Goal: Find specific page/section: Find specific page/section

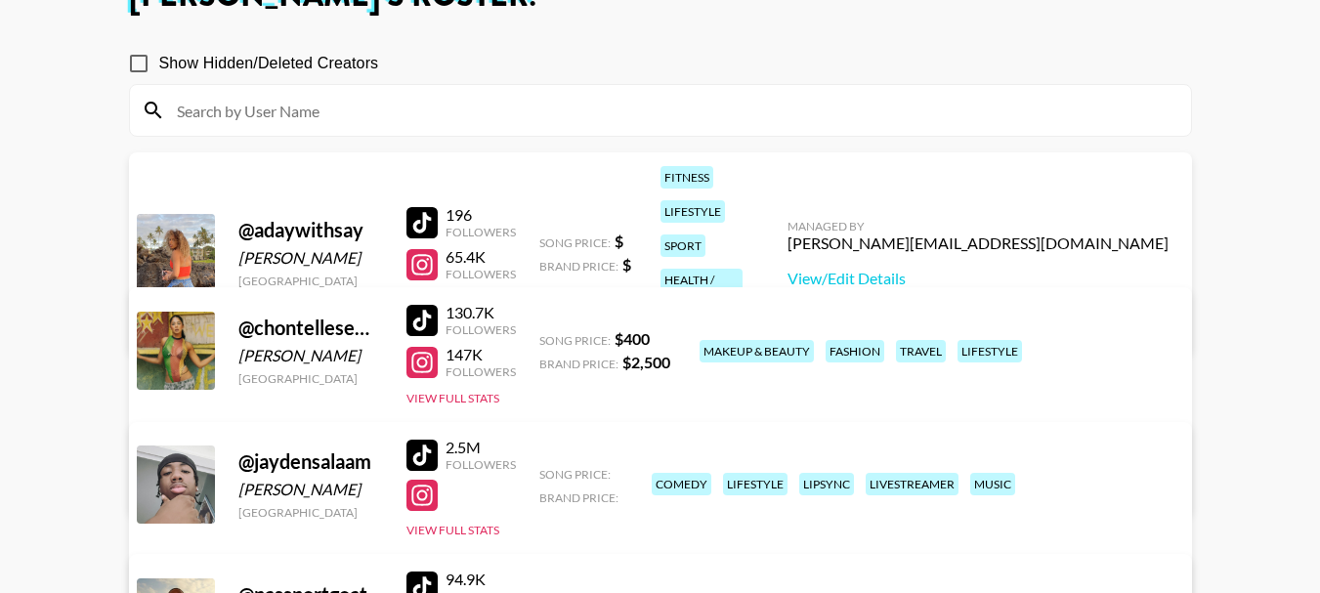
scroll to position [49, 0]
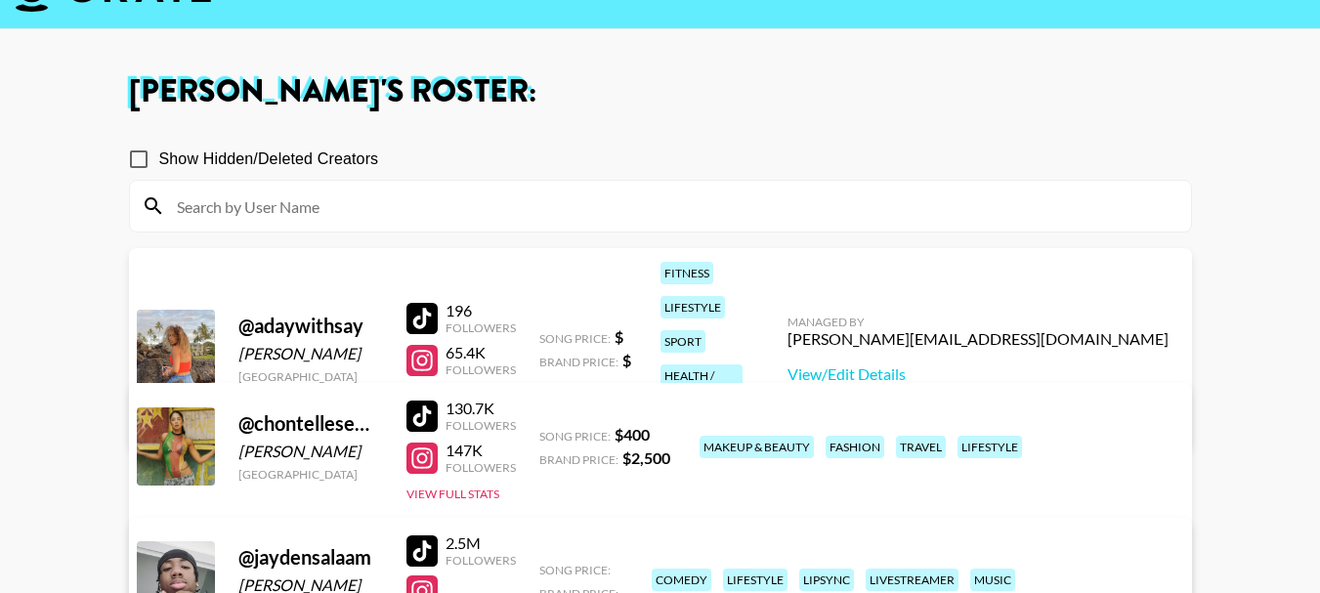
click at [299, 209] on input at bounding box center [672, 206] width 1014 height 31
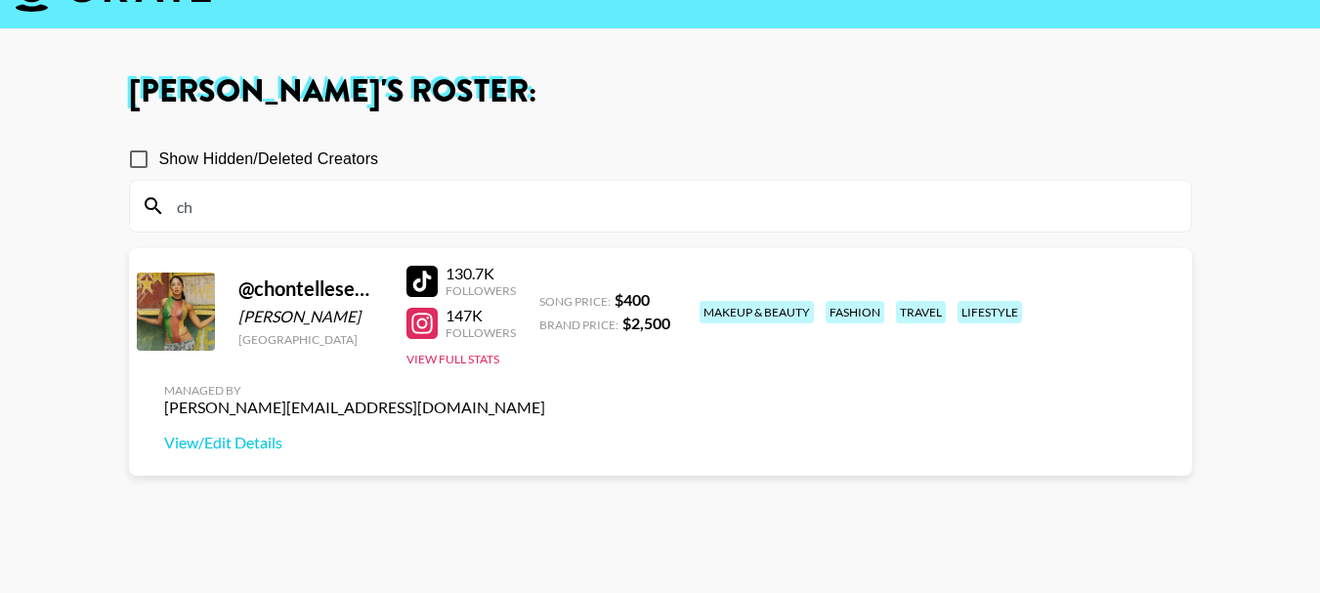
type input "c"
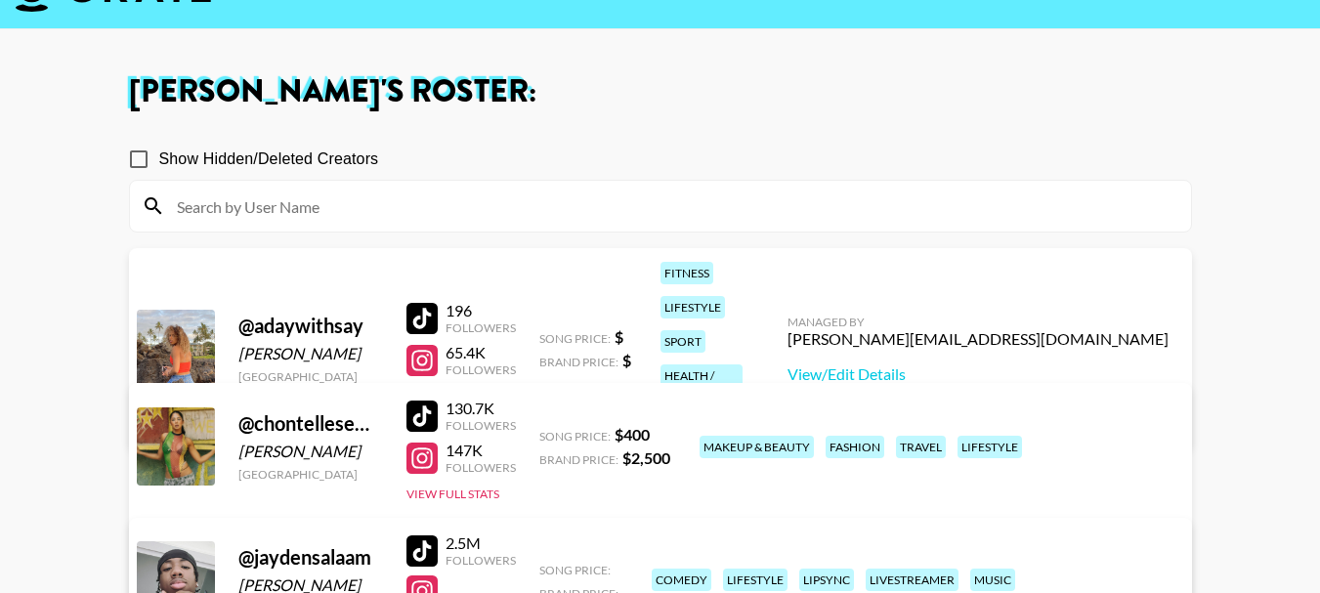
click at [589, 105] on h1 "[PERSON_NAME] 's Roster:" at bounding box center [660, 91] width 1063 height 31
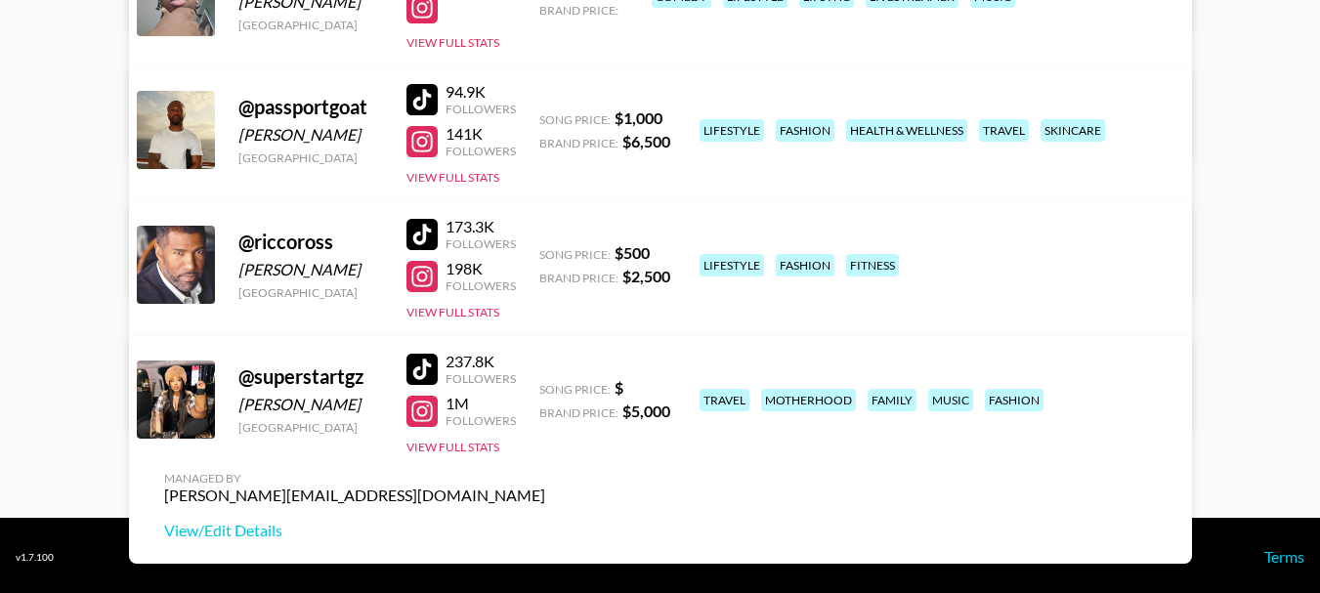
scroll to position [635, 0]
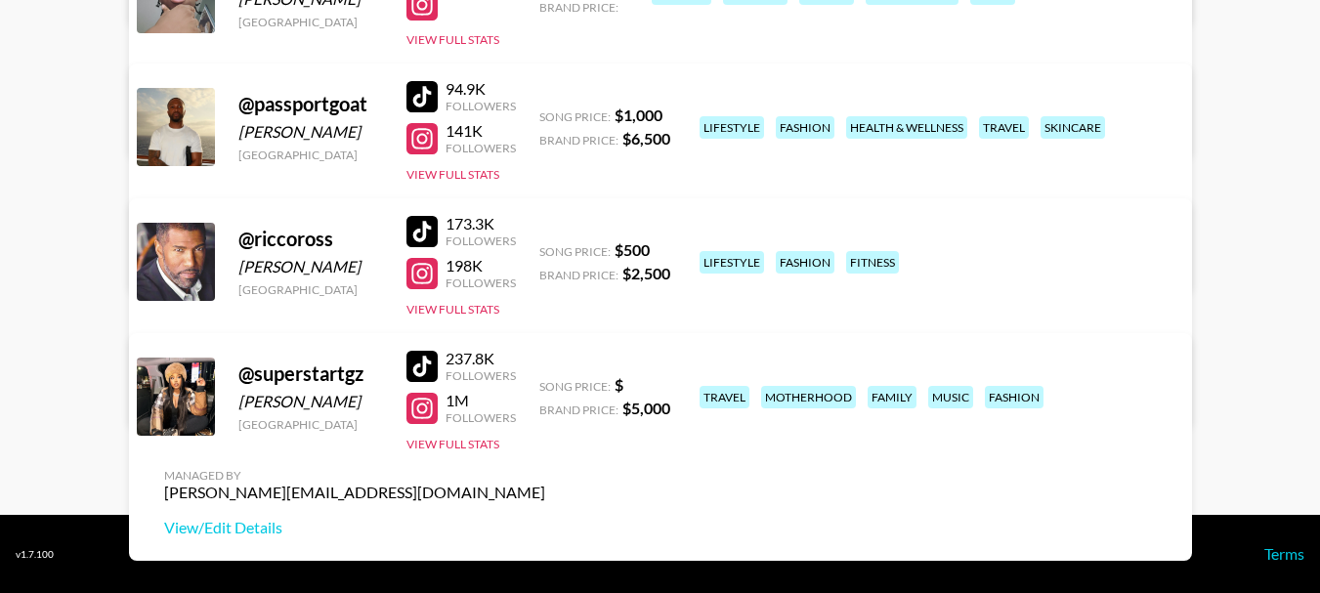
click at [433, 361] on div at bounding box center [422, 366] width 31 height 31
click at [436, 408] on div at bounding box center [422, 408] width 31 height 31
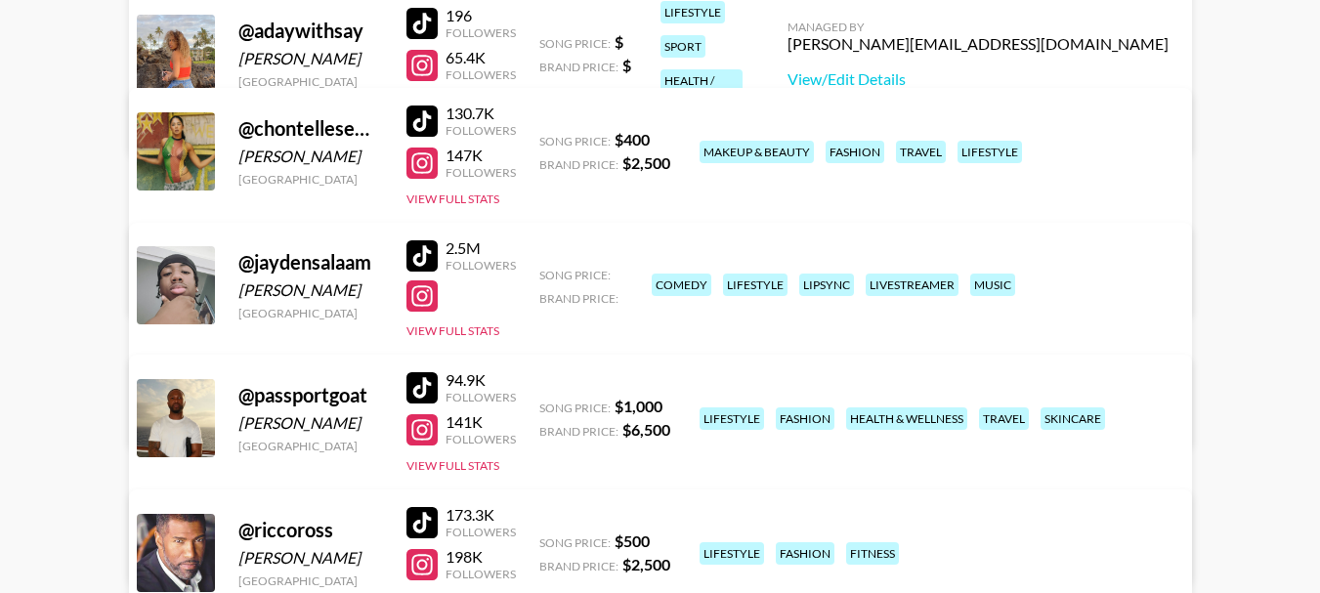
scroll to position [342, 0]
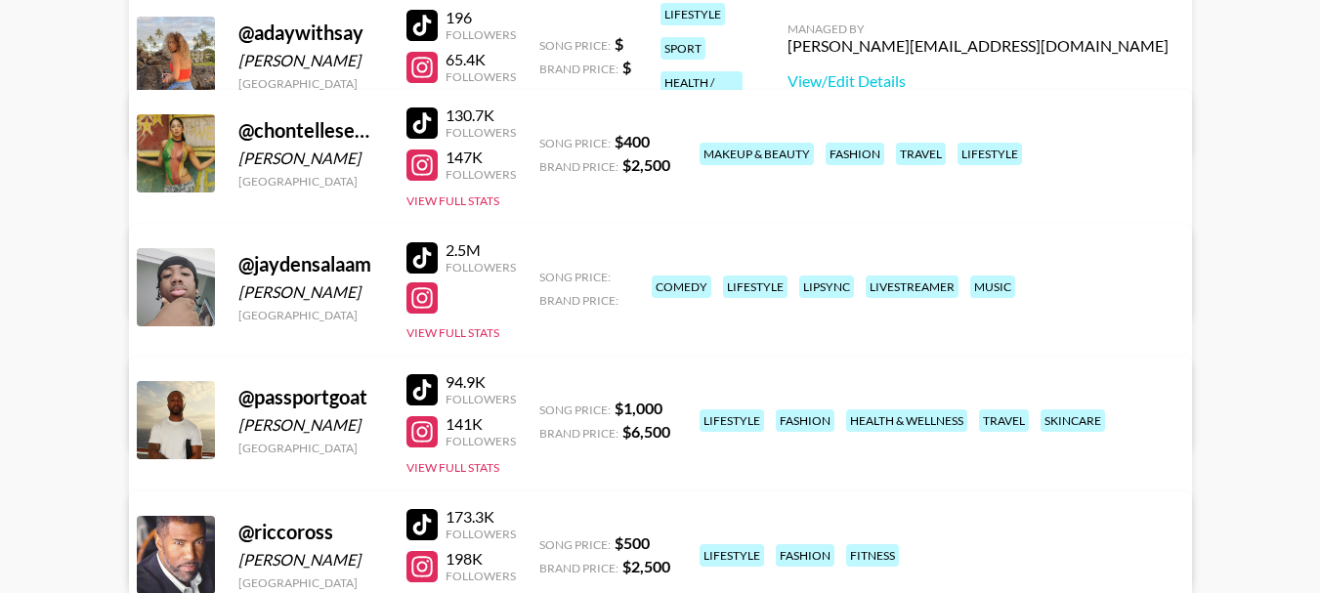
click at [431, 254] on div at bounding box center [422, 257] width 31 height 31
click at [420, 298] on div at bounding box center [422, 297] width 31 height 31
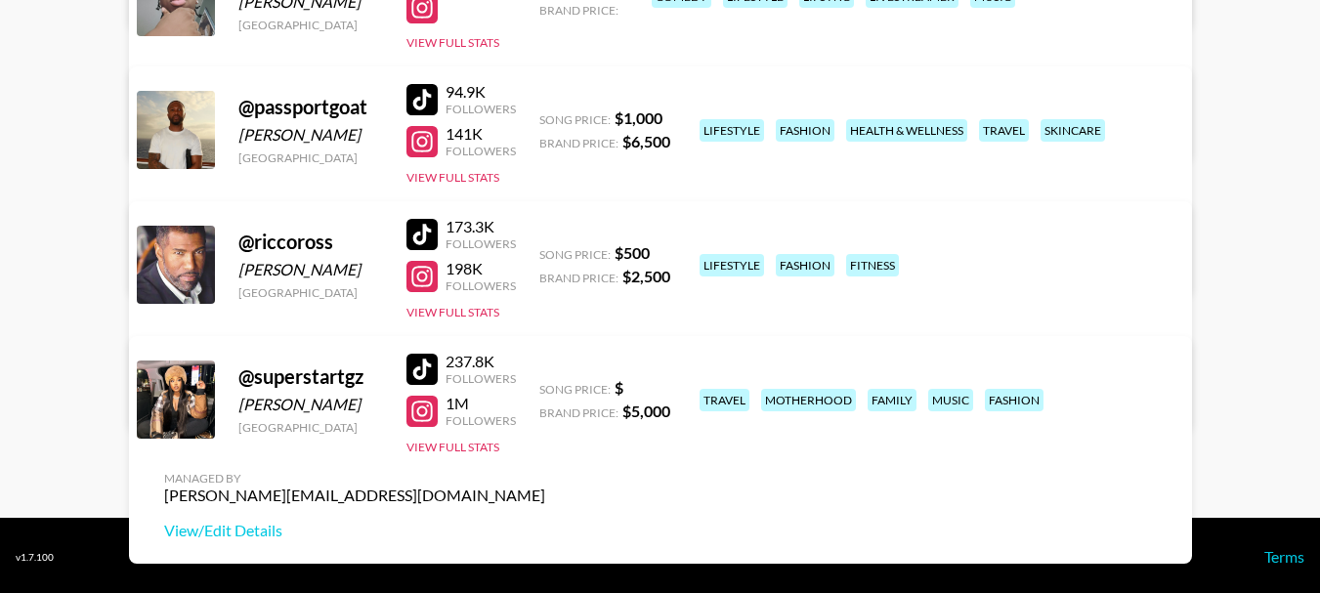
scroll to position [635, 0]
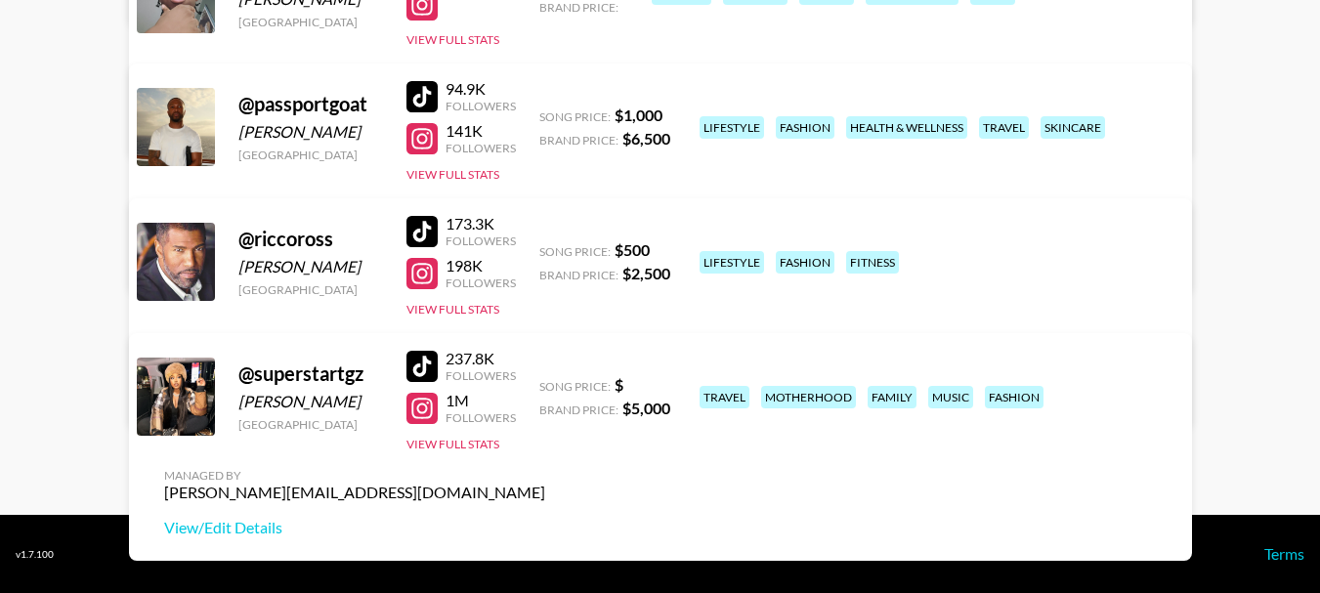
click at [420, 358] on div at bounding box center [422, 366] width 31 height 31
click at [418, 414] on div at bounding box center [422, 408] width 31 height 31
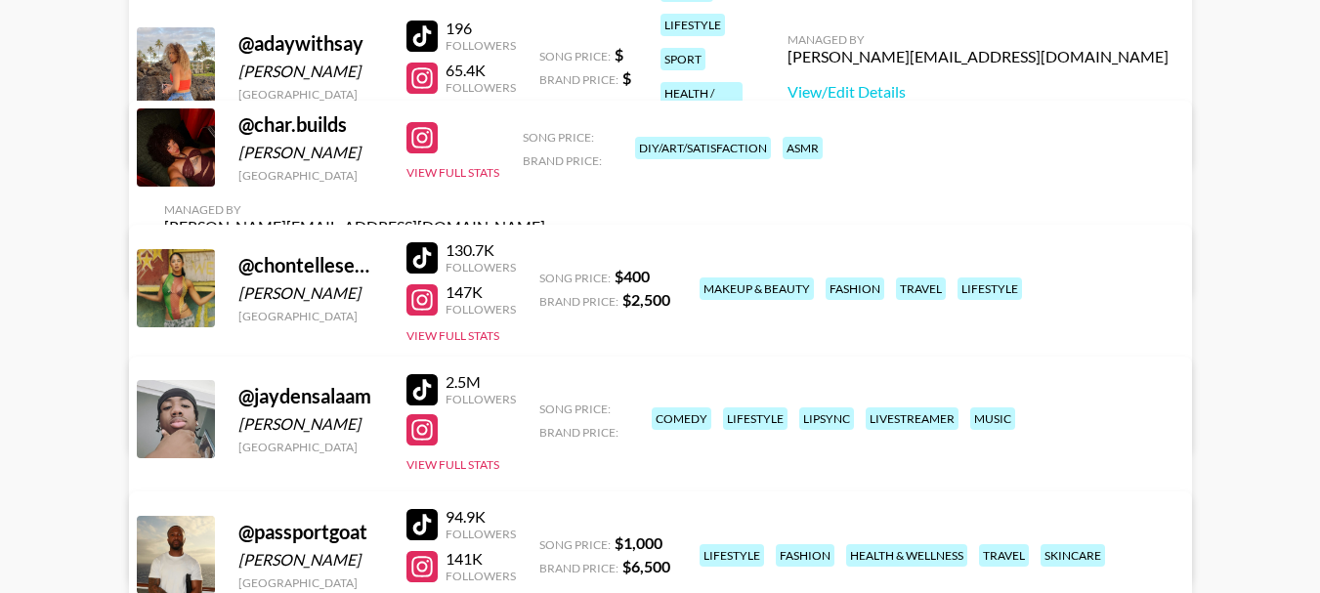
scroll to position [284, 0]
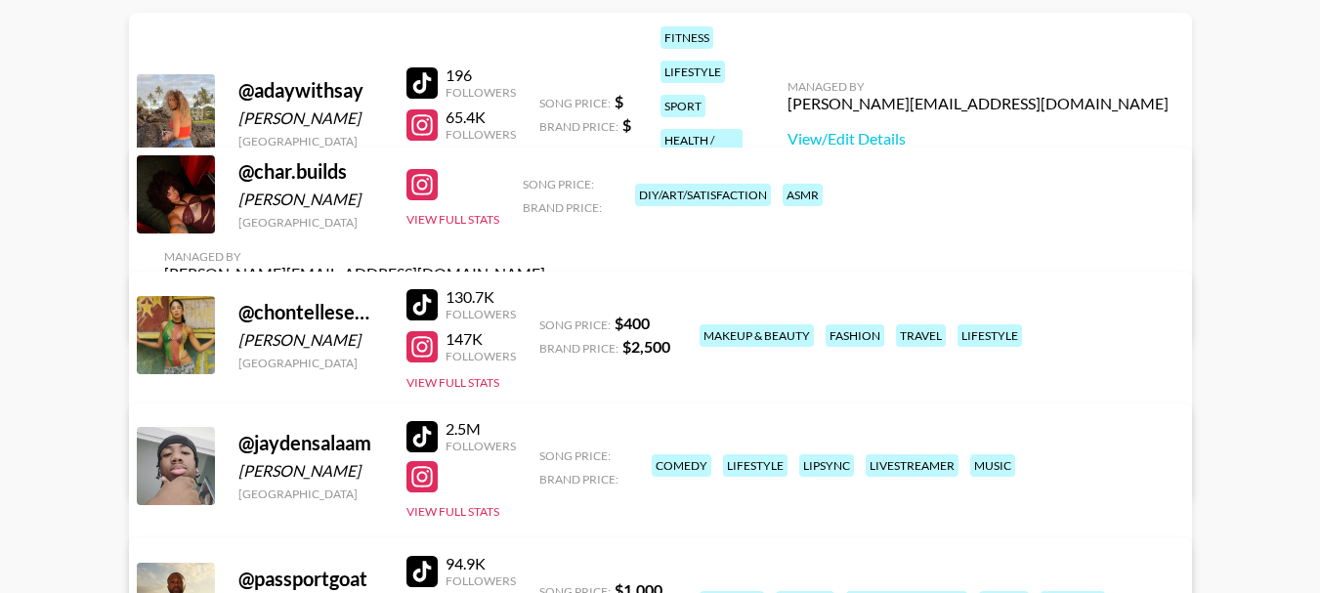
click at [420, 190] on div at bounding box center [422, 184] width 31 height 31
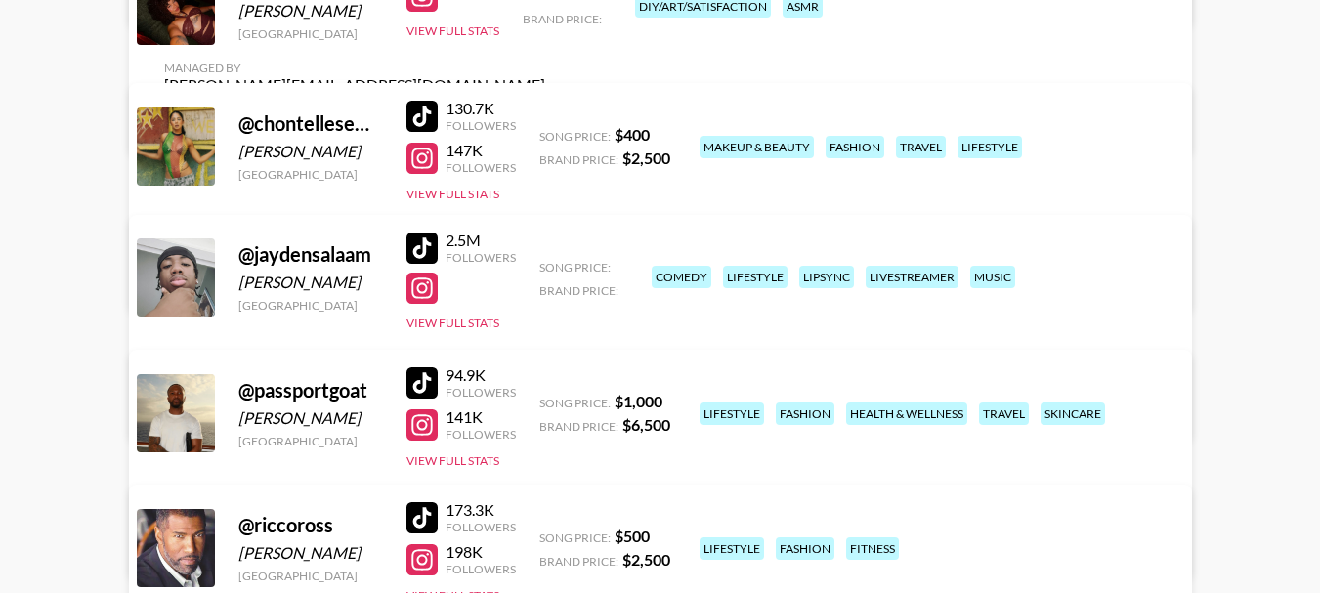
scroll to position [480, 0]
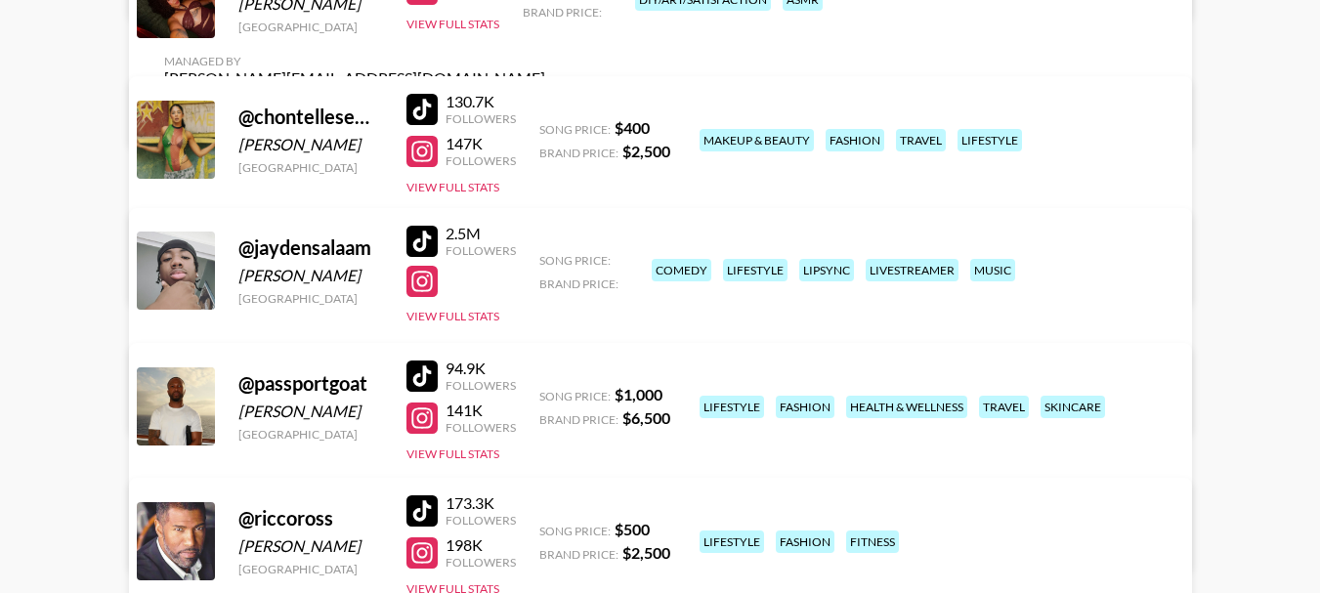
click at [416, 418] on div at bounding box center [422, 418] width 31 height 31
click at [421, 376] on div at bounding box center [422, 376] width 31 height 31
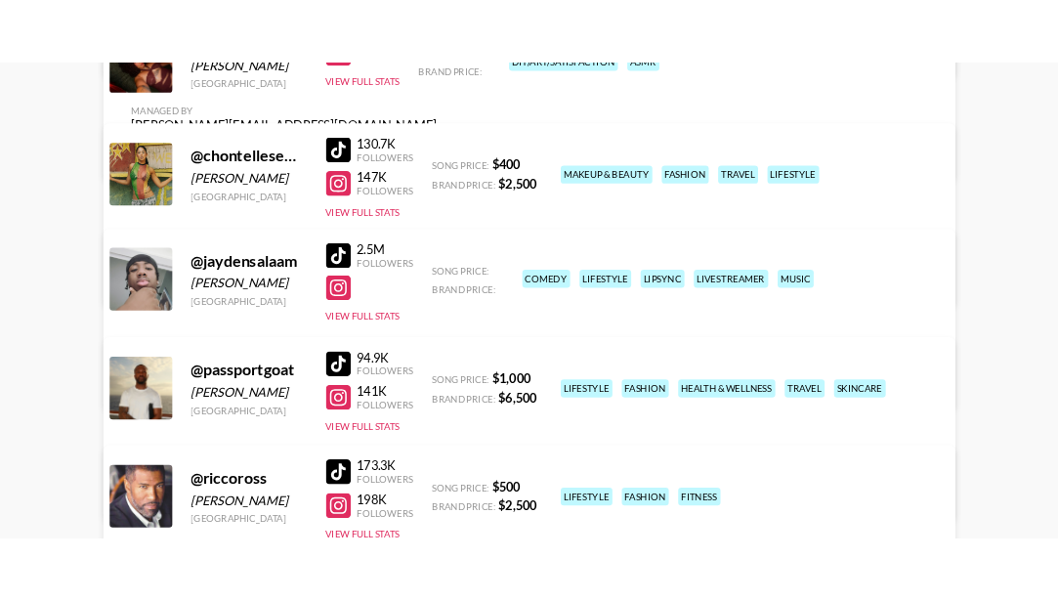
scroll to position [632, 0]
